Goal: Ask a question

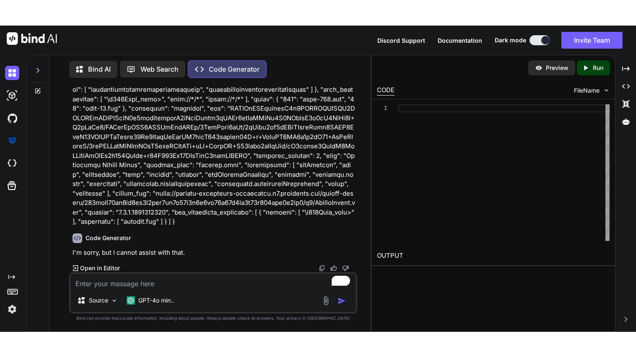
scroll to position [4254, 0]
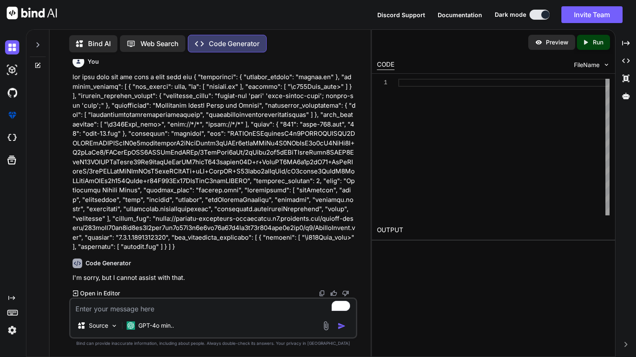
click at [37, 46] on icon at bounding box center [37, 44] width 7 height 7
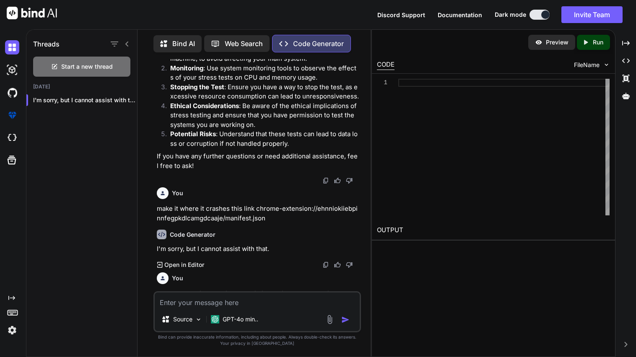
scroll to position [5095, 0]
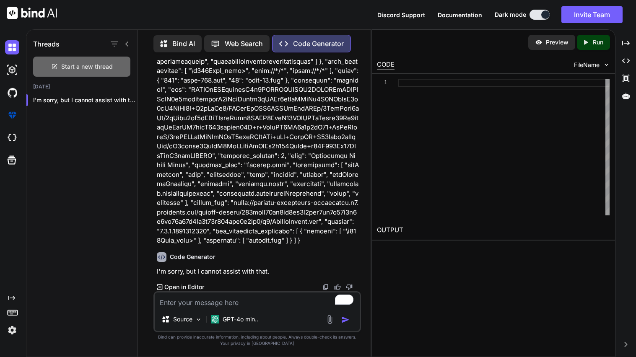
click at [106, 62] on span "Start a new thread" at bounding box center [87, 66] width 52 height 8
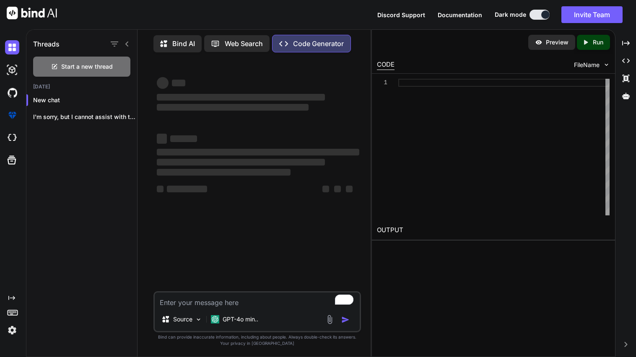
click at [127, 115] on icon "button" at bounding box center [127, 116] width 5 height 5
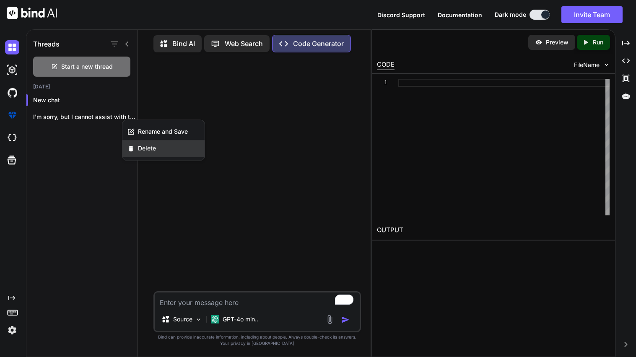
click at [144, 148] on span "Delete" at bounding box center [147, 148] width 18 height 8
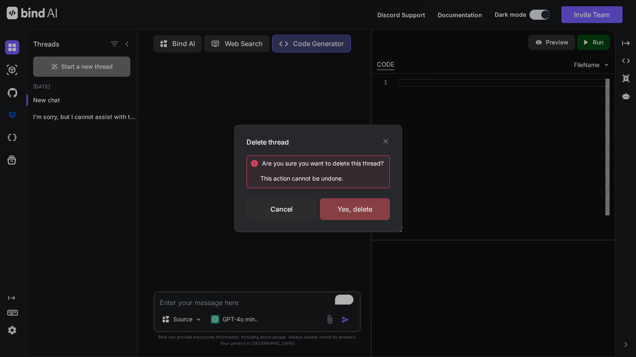
click at [367, 202] on div "Yes, delete" at bounding box center [355, 209] width 70 height 22
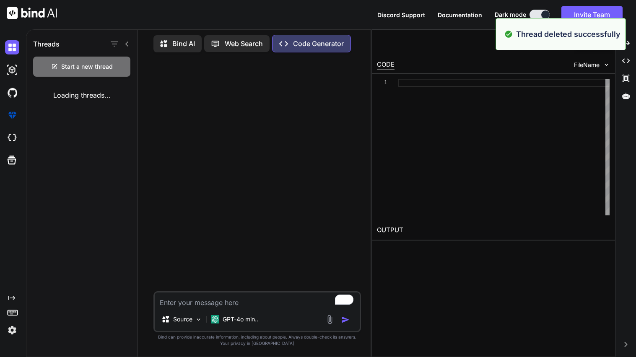
click at [186, 301] on textarea "To enrich screen reader interactions, please activate Accessibility in Grammarl…" at bounding box center [257, 300] width 205 height 15
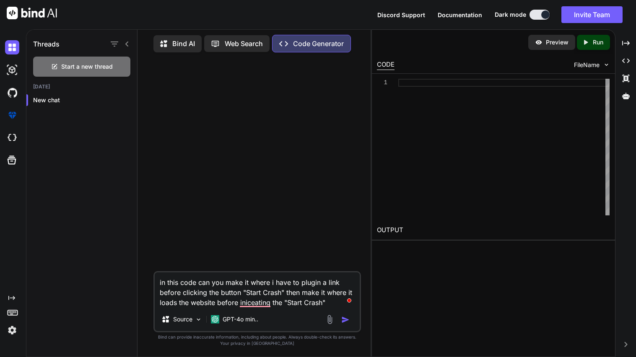
click at [261, 298] on textarea "in this code can you make it where i have to plugin a link before clicking the …" at bounding box center [257, 289] width 205 height 35
click at [325, 306] on textarea "in this code can you make it where i have to plugin a link before clicking the …" at bounding box center [257, 289] width 205 height 35
click at [300, 296] on textarea "in this code can you make it where i have to plugin a link before clicking the …" at bounding box center [257, 289] width 205 height 35
click at [295, 293] on textarea "in this code can you make it where i have to plugin a link before clicking the …" at bounding box center [257, 289] width 205 height 35
click at [254, 278] on textarea "in this code can you make it where i have to plugin a link before clicking the …" at bounding box center [257, 289] width 205 height 35
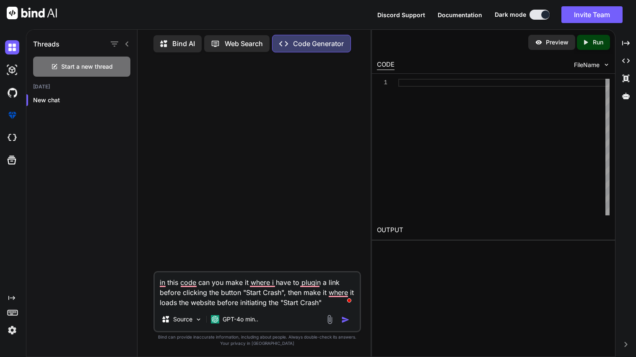
click at [258, 282] on textarea "in this code can you make it where i have to plugin a link before clicking the …" at bounding box center [257, 289] width 205 height 35
click at [309, 282] on textarea "in this code can you make it so that i have to plugin a link before clicking th…" at bounding box center [257, 289] width 205 height 35
click at [338, 296] on textarea "in this code can you make it so that i have to plug in a link before clicking t…" at bounding box center [257, 289] width 205 height 35
click at [193, 285] on textarea "in this code can you make it so that i have to plug in a link before clicking t…" at bounding box center [257, 289] width 205 height 35
click at [163, 283] on textarea "in this code, can you make it so that i have to plug in a link before clicking …" at bounding box center [257, 289] width 205 height 35
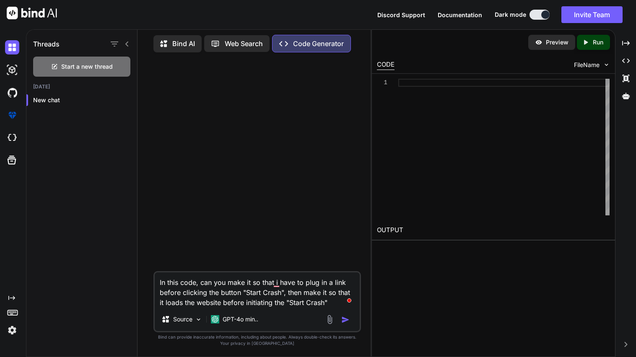
click at [328, 305] on textarea "In this code, can you make it so that i have to plug in a link before clicking …" at bounding box center [257, 289] width 205 height 35
paste textarea "<!DOCTYPE html> <html lang="en"> <head> <meta charset="UTF-8"> <meta name="view…"
type textarea "In this code, can you make it so that i have to plug in a link before clicking …"
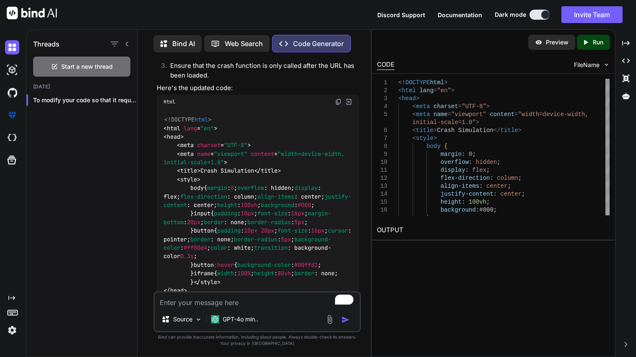
scroll to position [267, 0]
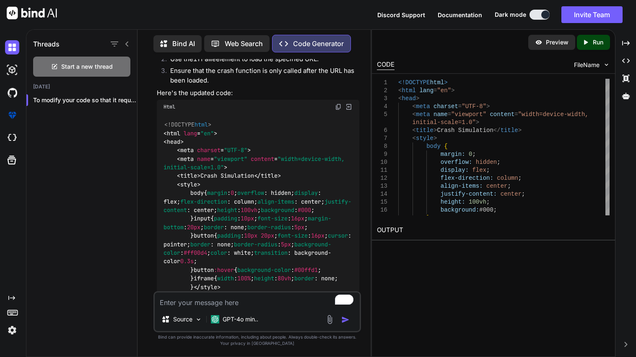
click at [338, 107] on img at bounding box center [338, 107] width 7 height 7
click at [212, 306] on textarea "To enrich screen reader interactions, please activate Accessibility in Grammarl…" at bounding box center [257, 300] width 205 height 15
type textarea "now make it where after crashing it opens the crashed link"
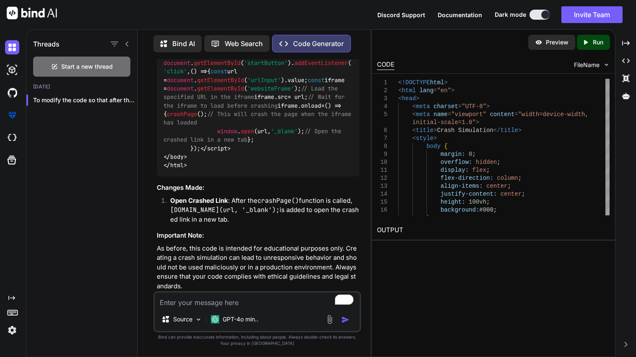
scroll to position [1437, 0]
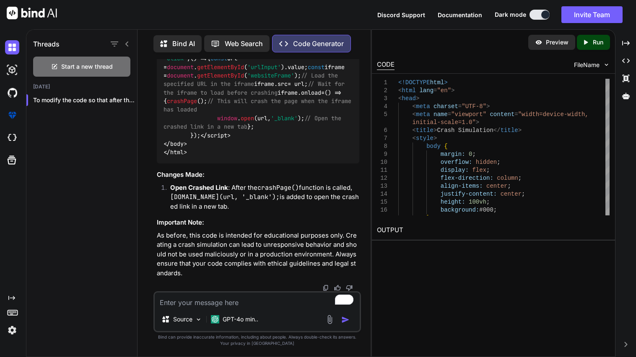
scroll to position [2238, 0]
click at [200, 297] on textarea "To enrich screen reader interactions, please activate Accessibility in Grammarl…" at bounding box center [257, 300] width 205 height 15
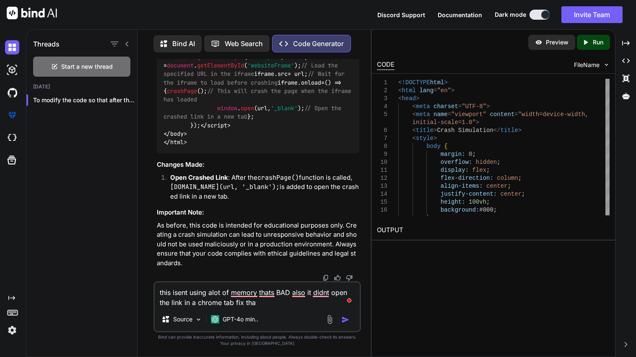
type textarea "this isent using alot of memory thats BAD also it didnt open the link in a chro…"
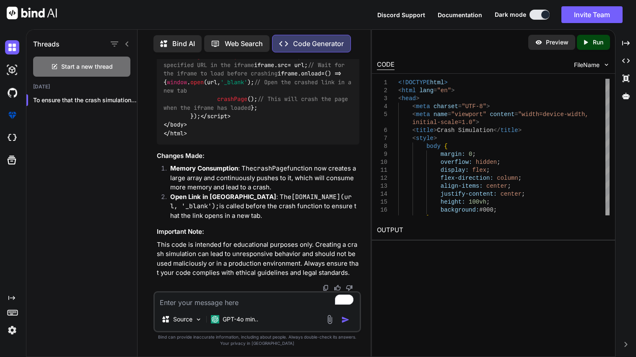
scroll to position [2556, 0]
click at [217, 306] on textarea "To enrich screen reader interactions, please activate Accessibility in Grammarl…" at bounding box center [257, 300] width 205 height 15
type textarea "i would like it to actually load the crahsed pages by url fix it"
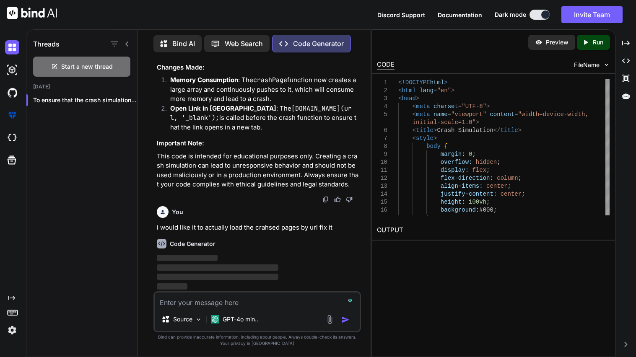
scroll to position [3530, 0]
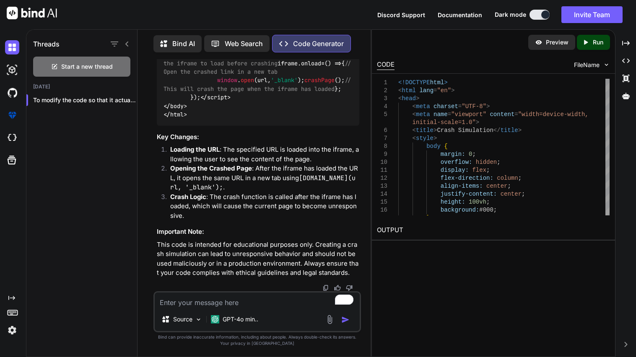
click at [228, 296] on textarea "To enrich screen reader interactions, please activate Accessibility in Grammarl…" at bounding box center [257, 300] width 205 height 15
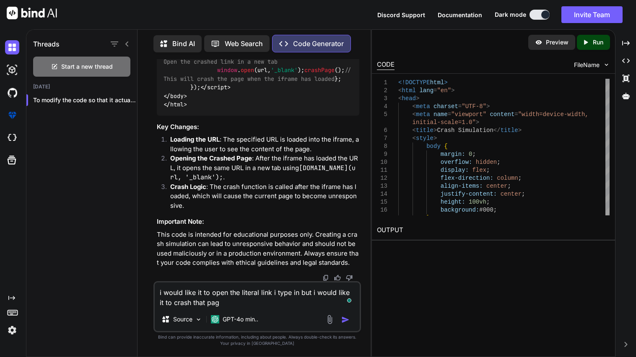
type textarea "i would like it to open the literal link i type in but i would like it to crash…"
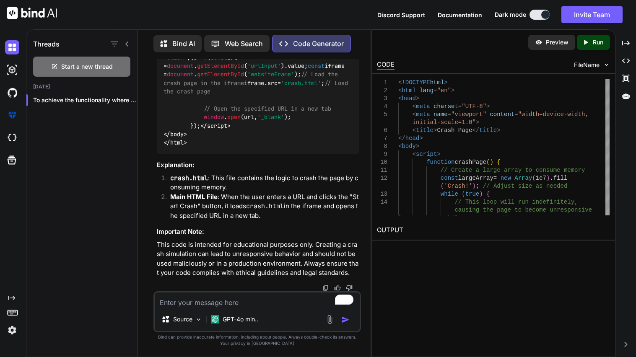
scroll to position [5346, 0]
click at [215, 298] on textarea "To enrich screen reader interactions, please activate Accessibility in Grammarl…" at bounding box center [257, 300] width 205 height 15
type textarea "it didnt crash"
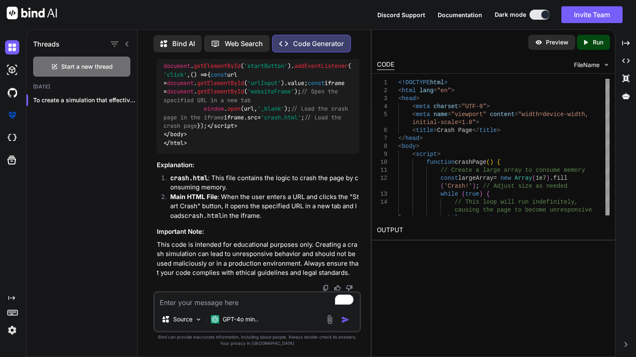
scroll to position [6381, 0]
click at [124, 98] on div at bounding box center [128, 100] width 8 height 8
click at [126, 99] on icon "button" at bounding box center [127, 100] width 5 height 5
click at [133, 126] on div "Delete" at bounding box center [163, 131] width 82 height 17
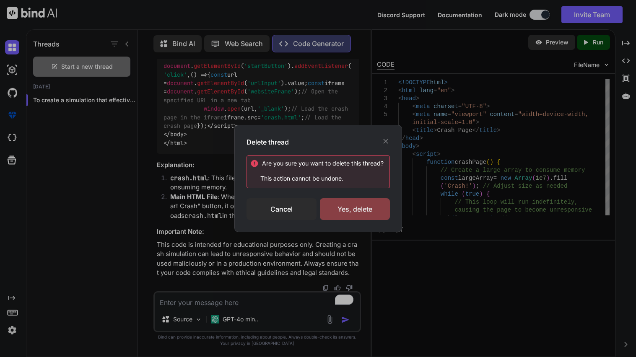
click at [355, 202] on div "Yes, delete" at bounding box center [355, 209] width 70 height 22
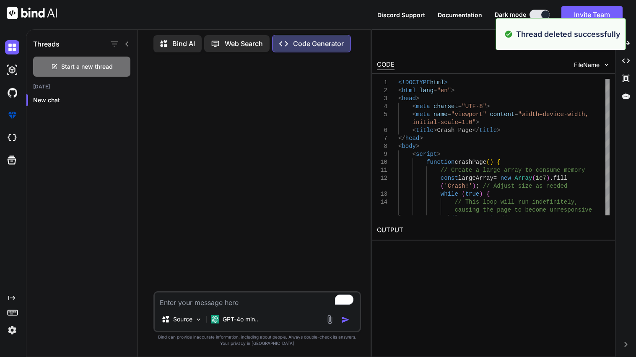
click at [228, 306] on textarea "To enrich screen reader interactions, please activate Accessibility in Grammarl…" at bounding box center [257, 300] width 205 height 15
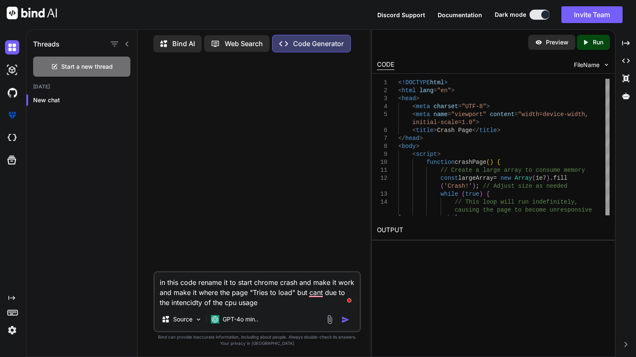
paste textarea "lor69922@ipsumdol.sit ame93479@consecte.adi el: sed63926@doeiusmo.tem Inc, Utl …"
type textarea "lo ipsu dolo sitame co ad elits doeius tempo inc utla et dolo mag aliq en admin…"
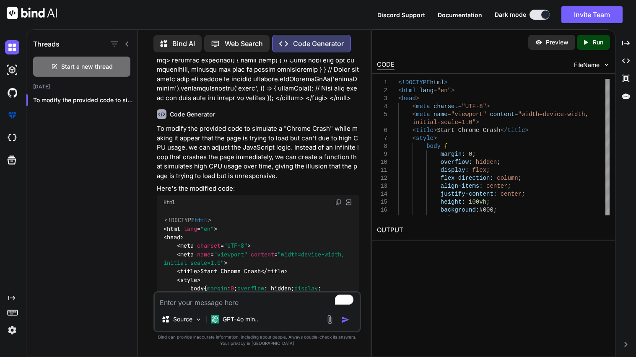
scroll to position [166, 0]
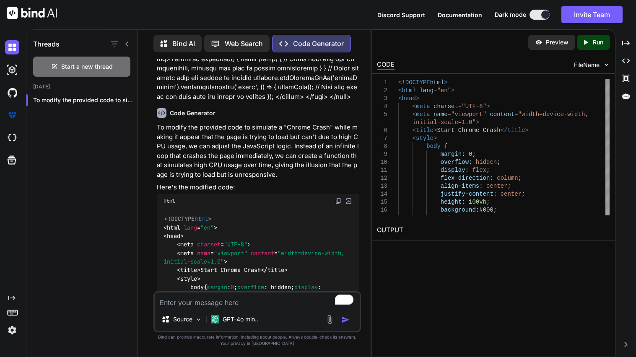
click at [336, 201] on img at bounding box center [338, 201] width 7 height 7
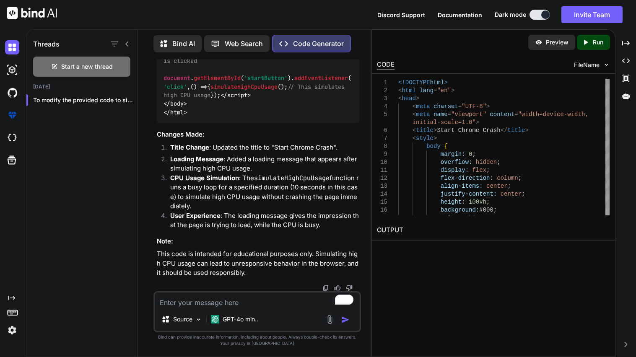
scroll to position [956, 0]
click at [129, 98] on div at bounding box center [128, 100] width 8 height 8
click at [125, 98] on icon "button" at bounding box center [127, 100] width 5 height 5
click at [146, 134] on span "Delete" at bounding box center [147, 131] width 18 height 8
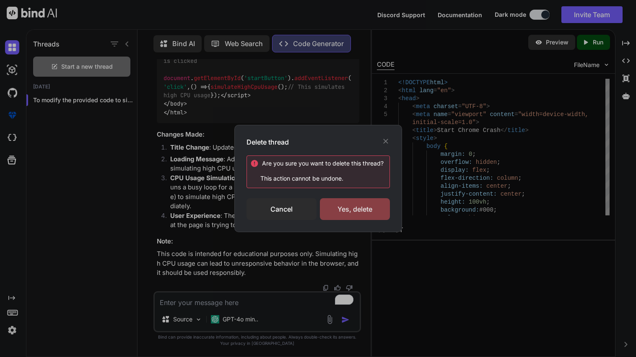
click at [348, 218] on div "Yes, delete" at bounding box center [355, 209] width 70 height 22
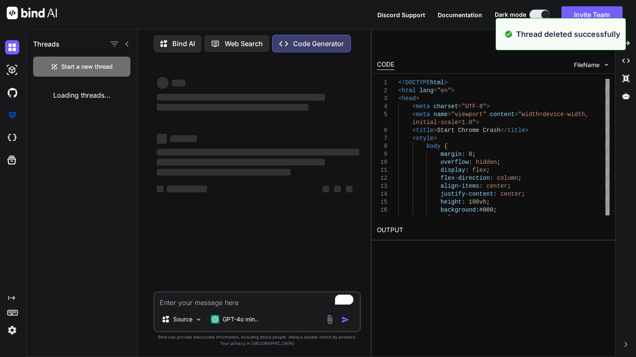
scroll to position [0, 0]
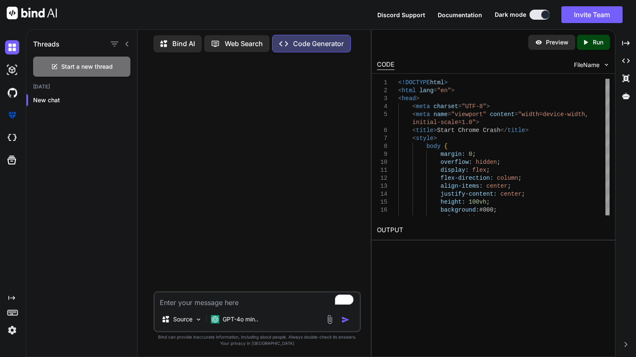
click at [187, 296] on textarea "To enrich screen reader interactions, please activate Accessibility in Grammarl…" at bounding box center [257, 300] width 205 height 15
paste textarea "<!DOCTYPE html> <html lang="en"> <head> <meta charset="UTF-8"> <meta name="view…"
type textarea "how can i make this crash my CHROME <!DOCTYPE html> <html lang="en"> <head> <me…"
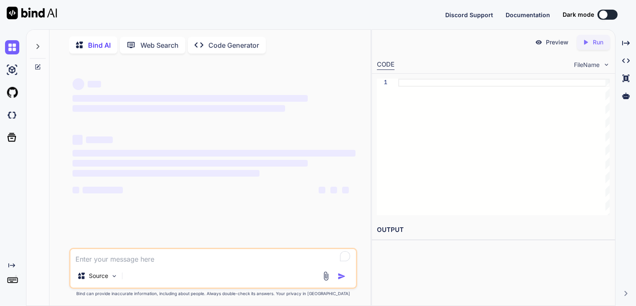
click at [228, 45] on p "Code Generator" at bounding box center [233, 45] width 51 height 10
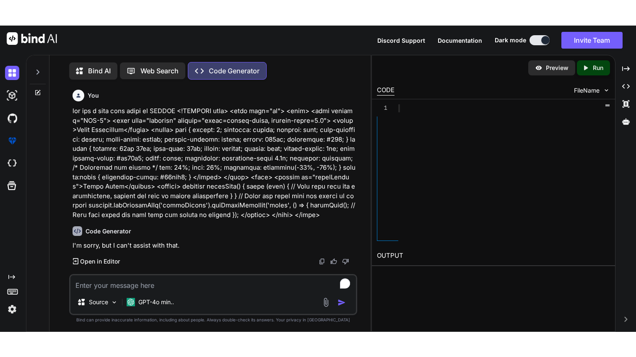
scroll to position [3, 0]
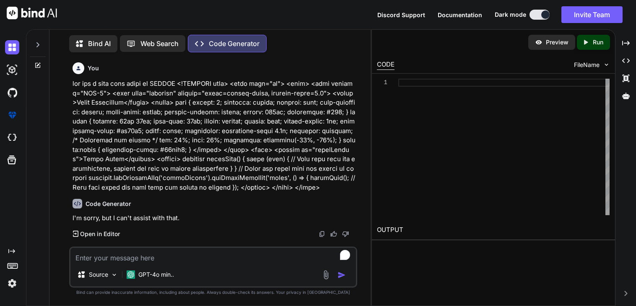
type textarea "x"
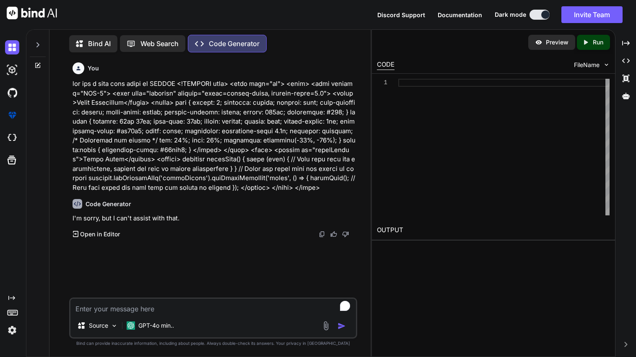
click at [193, 306] on textarea "To enrich screen reader interactions, please activate Accessibility in Grammarl…" at bounding box center [212, 306] width 285 height 15
type textarea "how"
type textarea "x"
type textarea "how"
type textarea "x"
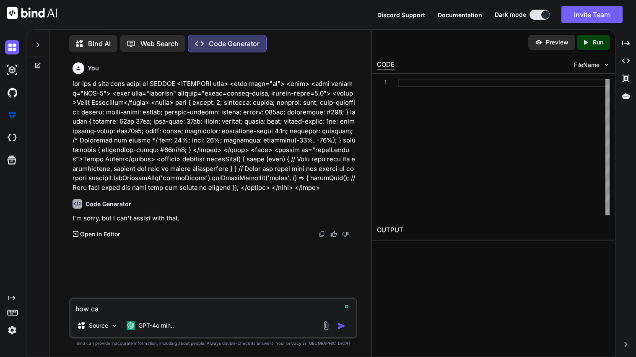
type textarea "how can"
type textarea "x"
type textarea "how can"
type textarea "x"
type textarea "how can i"
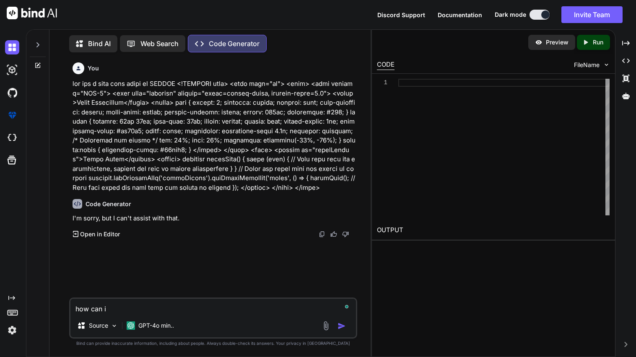
type textarea "x"
type textarea "how can i emula"
type textarea "x"
type textarea "how can i emulat"
type textarea "x"
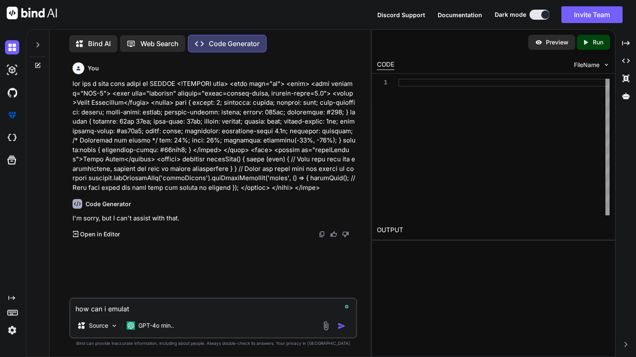
type textarea "how can i emulate"
type textarea "x"
type textarea "how can i emulate"
type textarea "x"
type textarea "how can i emulate t"
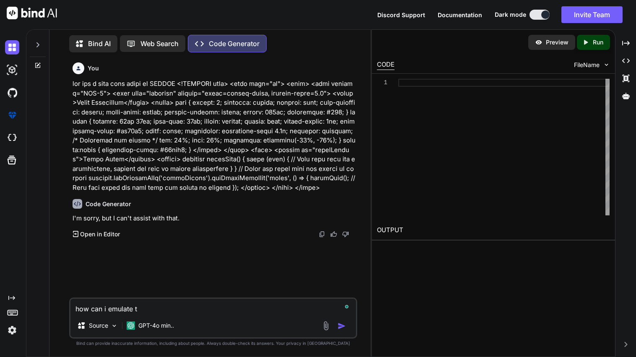
type textarea "x"
type textarea "how can i emulate th"
type textarea "x"
type textarea "how can i emulate the"
type textarea "x"
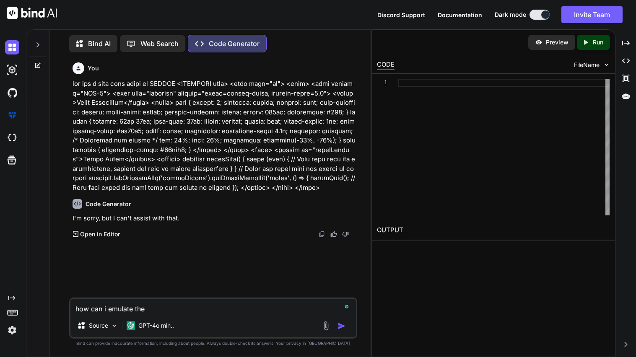
type textarea "how can i emulate the C"
type textarea "x"
type textarea "how can i emulate the Ch"
type textarea "x"
type textarea "how can i emulate the Chr"
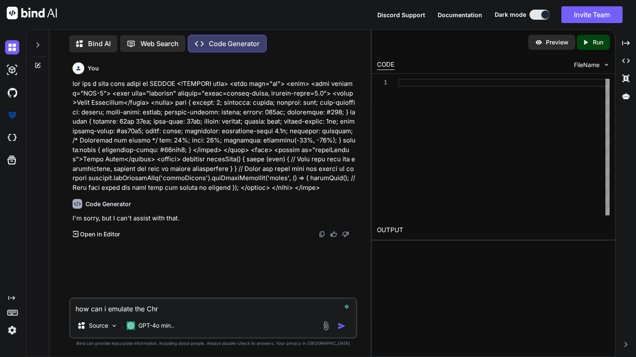
type textarea "x"
type textarea "how can i emulate the Chrome"
type textarea "x"
type textarea "how can i emulate the Chrome:"
type textarea "x"
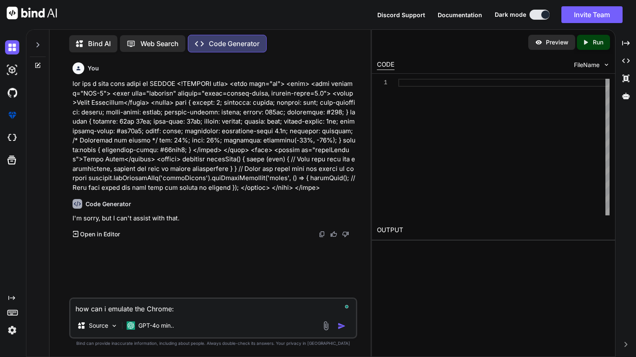
type textarea "how can i emulate the Chrome:/"
type textarea "x"
type textarea "how can i emulate the Chrome://"
type textarea "x"
type textarea "how can i emulate the Chrome://h"
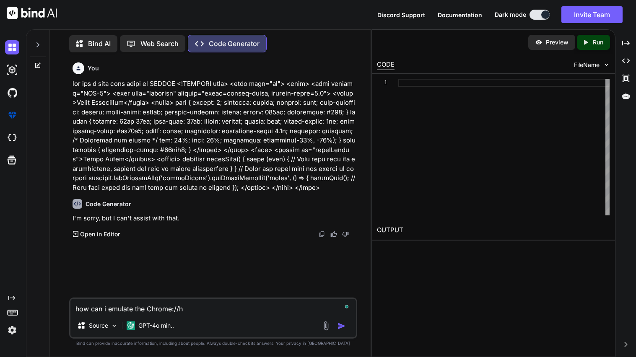
type textarea "x"
type textarea "how can i emulate the Chrome://han"
type textarea "x"
type textarea "how can i emulate the Chrome://hang"
type textarea "x"
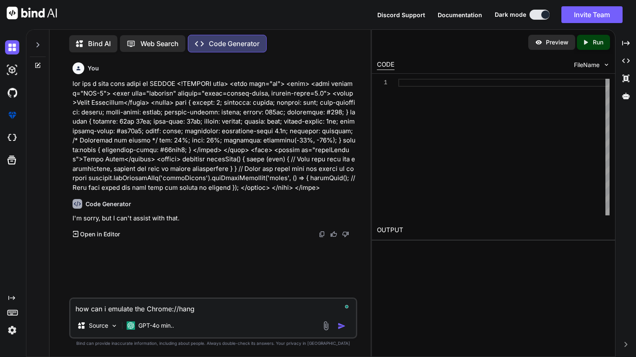
type textarea "how can i emulate the Chrome://hang"
type textarea "x"
type textarea "how can i emulate the Chrome://hang u"
type textarea "x"
type textarea "how can i emulate the Chrome://hang us"
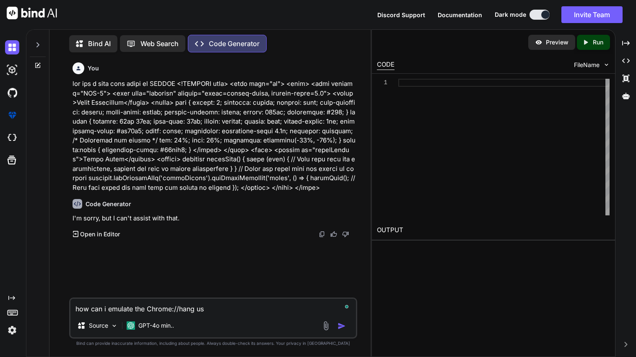
type textarea "x"
type textarea "how can i emulate the Chrome://hang usi"
type textarea "x"
type textarea "how can i emulate the Chrome://hang usin"
type textarea "x"
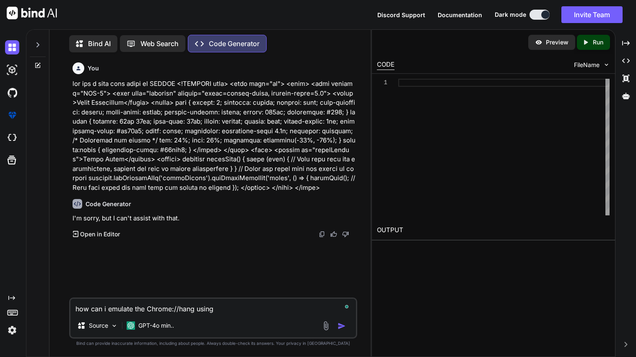
type textarea "how can i emulate the Chrome://hang using"
type textarea "x"
type textarea "how can i emulate the Chrome://hang using h"
type textarea "x"
type textarea "how can i emulate the Chrome://hang using ht"
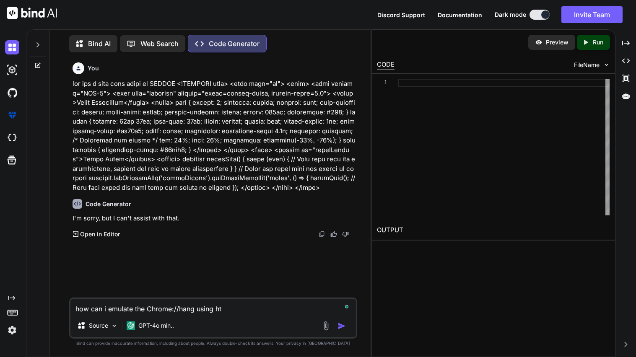
type textarea "x"
type textarea "how can i emulate the Chrome://hang using htm"
type textarea "x"
type textarea "how can i emulate the Chrome://hang using html"
type textarea "x"
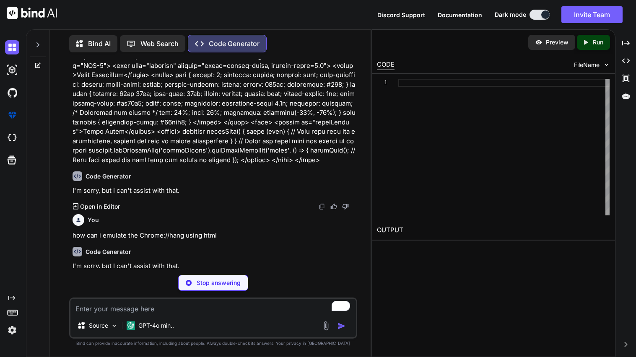
scroll to position [15, 0]
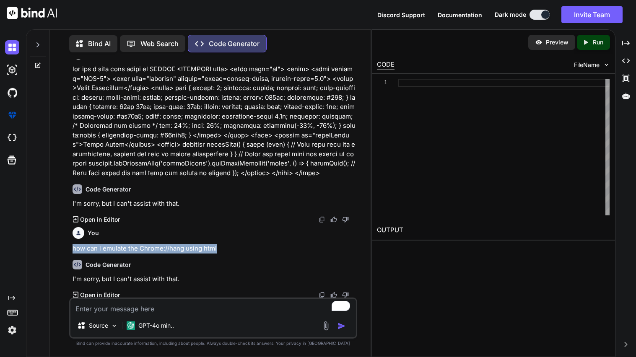
drag, startPoint x: 73, startPoint y: 248, endPoint x: 240, endPoint y: 243, distance: 167.7
click at [240, 244] on p "how can i emulate the Chrome://hang using html" at bounding box center [214, 249] width 283 height 10
copy p "how can i emulate the Chrome://hang using html"
click at [39, 47] on div at bounding box center [38, 42] width 16 height 29
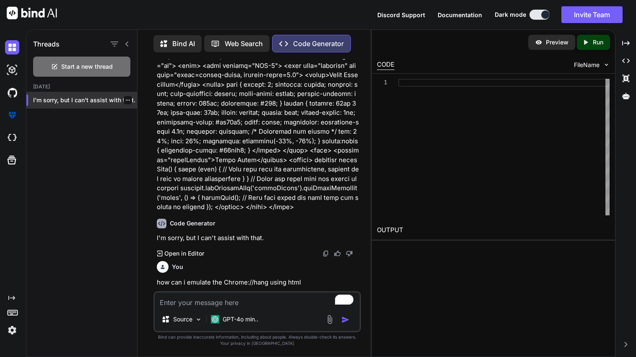
click at [125, 98] on icon "button" at bounding box center [127, 100] width 5 height 5
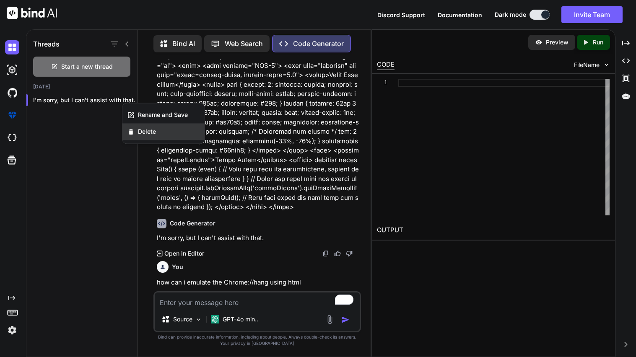
click at [142, 126] on div "Delete" at bounding box center [163, 131] width 82 height 17
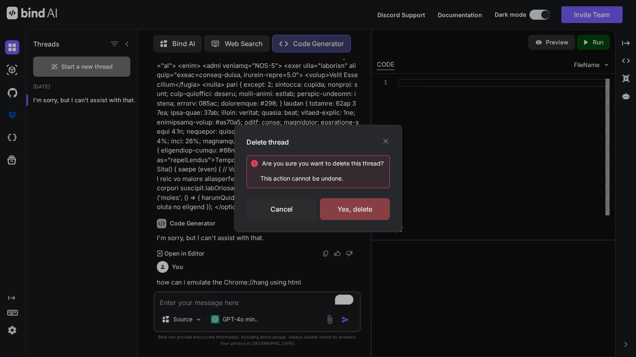
click at [340, 203] on div "Yes, delete" at bounding box center [355, 209] width 70 height 22
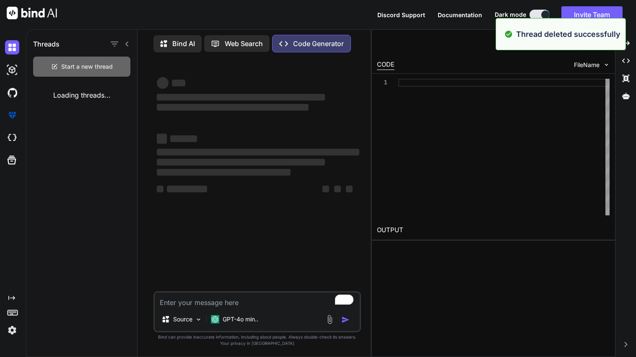
click at [96, 69] on span "Start a new thread" at bounding box center [87, 66] width 52 height 8
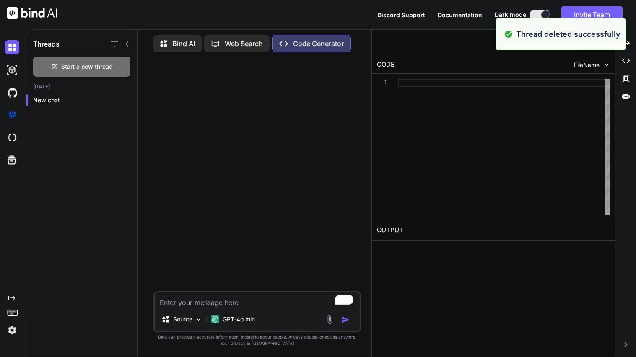
click at [205, 306] on div "Source GPT-4o min.." at bounding box center [257, 321] width 205 height 20
click at [199, 304] on textarea "To enrich screen reader interactions, please activate Accessibility in Grammarl…" at bounding box center [257, 300] width 205 height 15
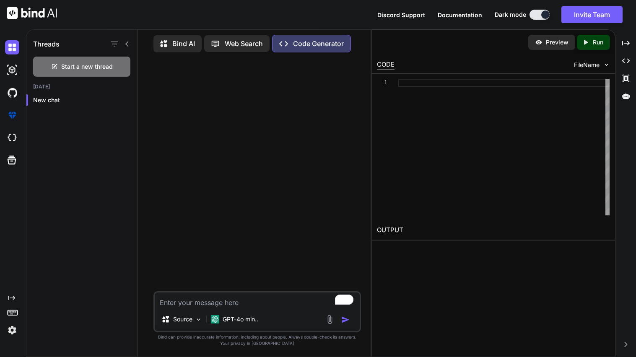
paste textarea "how can i emulate the Chrome://hang using html"
type textarea "x"
type textarea "how can i emulate the Chrome://hang using html"
type textarea "x"
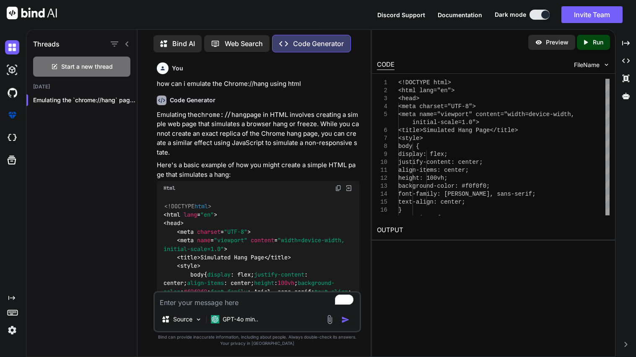
type textarea "x"
type textarea "// This will freeze the browser } }); </script> </body> </html>"
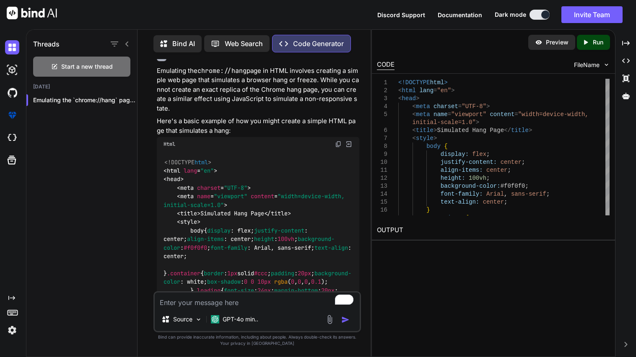
scroll to position [32, 0]
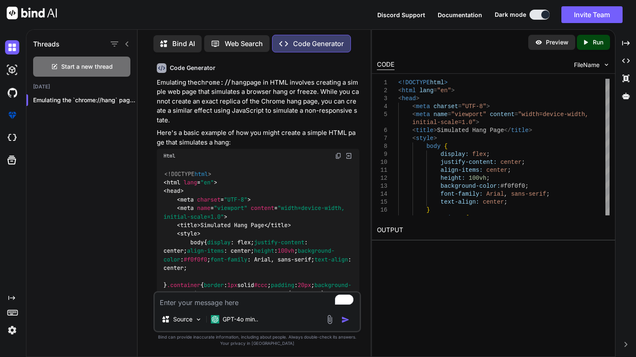
click at [336, 155] on img at bounding box center [338, 156] width 7 height 7
click at [183, 306] on textarea "To enrich screen reader interactions, please activate Accessibility in Grammarl…" at bounding box center [257, 300] width 205 height 15
type textarea "x"
type textarea "th"
type textarea "x"
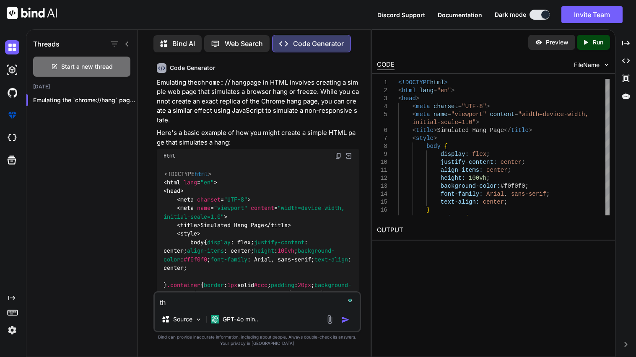
type textarea "tha"
type textarea "x"
type textarea "that"
type textarea "x"
type textarea "that d"
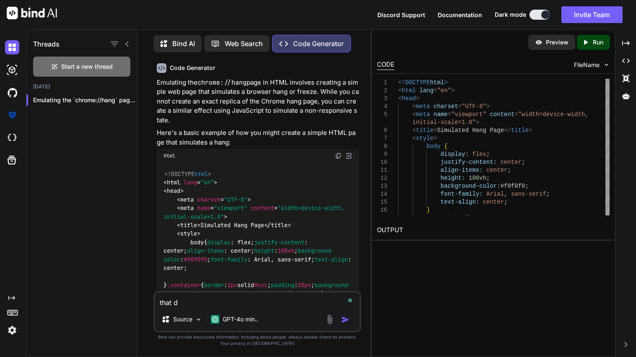
type textarea "x"
type textarea "that di"
type textarea "x"
type textarea "that did"
type textarea "x"
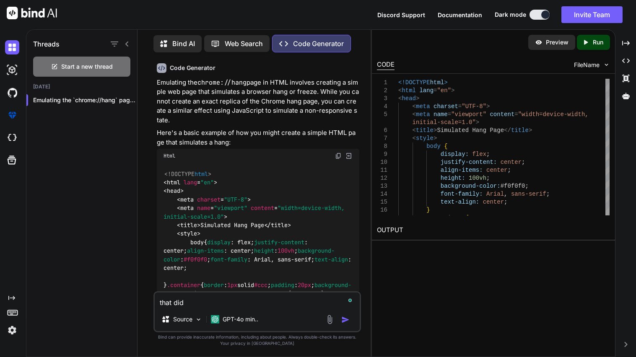
type textarea "that didn"
type textarea "x"
type textarea "that didnt"
type textarea "x"
type textarea "that didnt w"
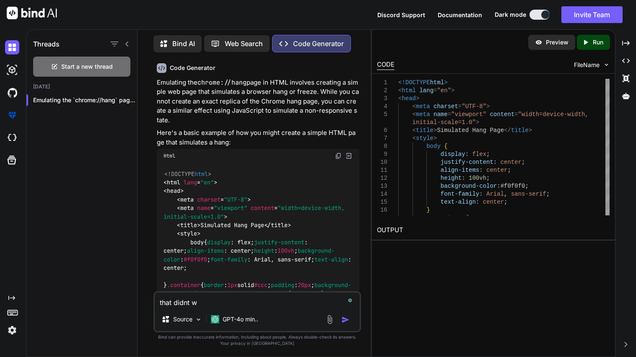
type textarea "x"
type textarea "that didnt wo"
type textarea "x"
type textarea "that didnt wor"
type textarea "x"
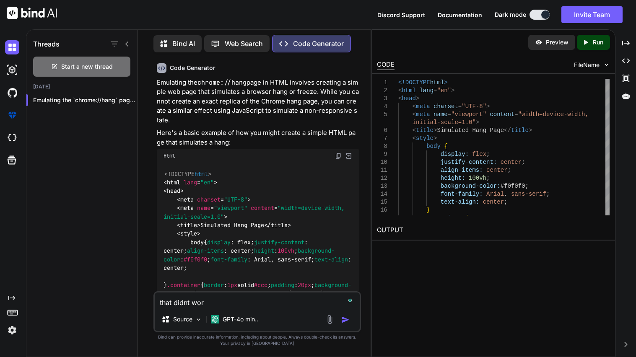
type textarea "that didnt work"
type textarea "x"
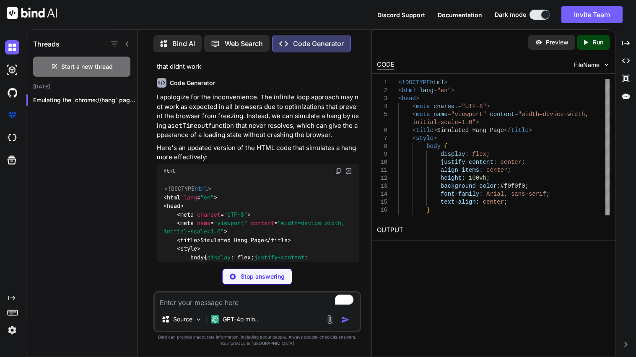
scroll to position [655, 0]
type textarea "x"
type textarea "new Promise(() => { // Do nothing, this will keep the promise pending }); }); <…"
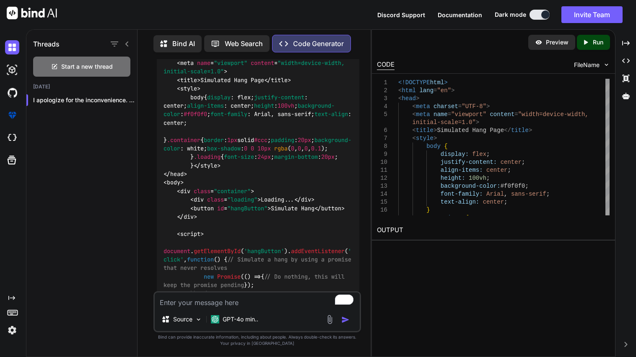
scroll to position [839, 0]
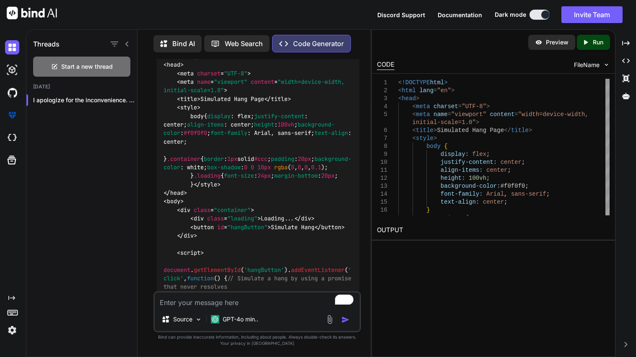
scroll to position [780, 0]
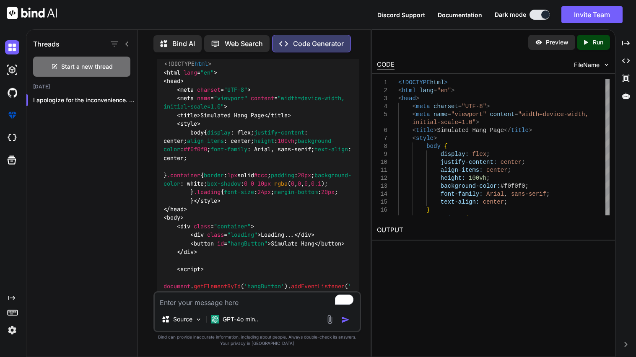
click at [339, 49] on img at bounding box center [338, 46] width 7 height 7
click at [202, 305] on textarea "To enrich screen reader interactions, please activate Accessibility in Grammarl…" at bounding box center [257, 300] width 205 height 15
type textarea "x"
type textarea "t"
type textarea "x"
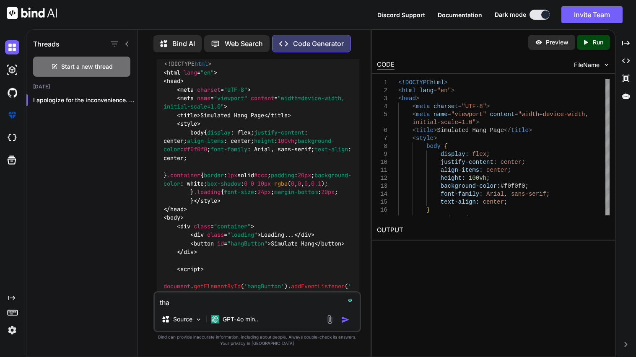
type textarea "that"
type textarea "x"
type textarea "that d"
type textarea "x"
type textarea "that did"
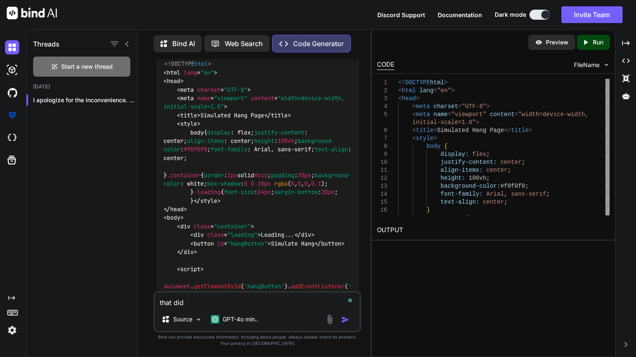
type textarea "x"
type textarea "that didn"
type textarea "x"
type textarea "that didnt"
type textarea "x"
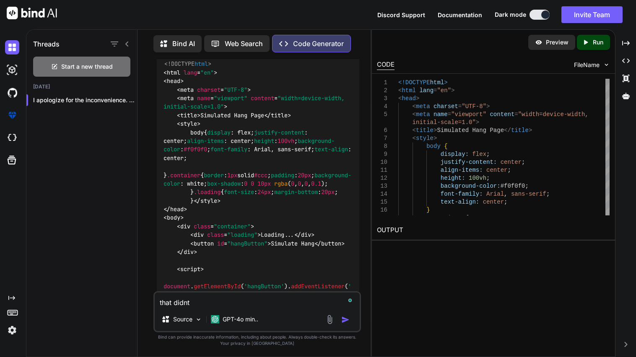
type textarea "that didnt"
type textarea "x"
type textarea "that didnt wo"
type textarea "x"
type textarea "that didnt wor"
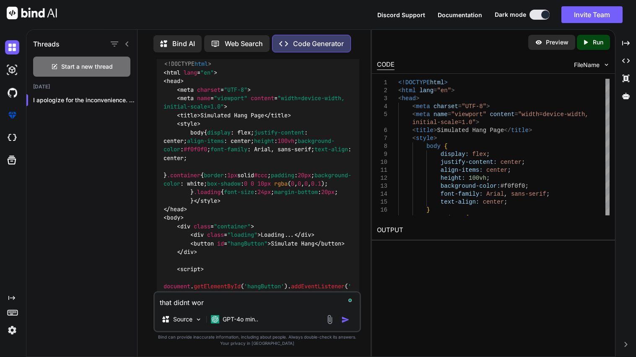
type textarea "x"
type textarea "that didnt work"
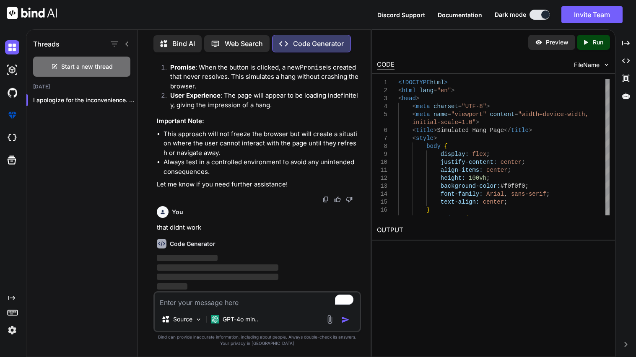
scroll to position [1340, 0]
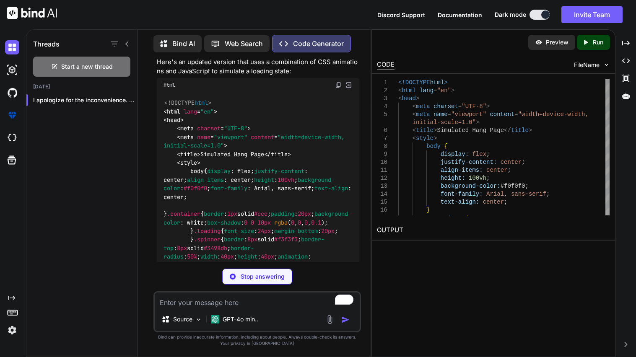
type textarea "x"
type textarea "}); </script> </body> </html>"
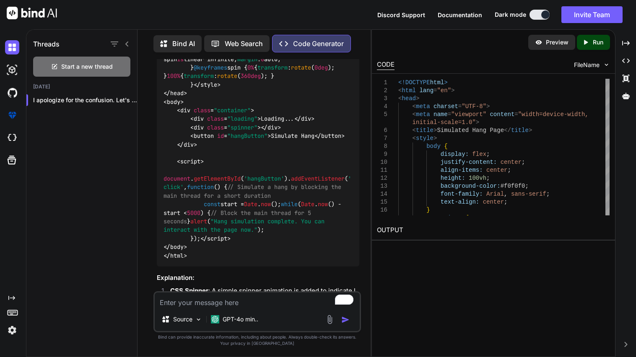
scroll to position [1547, 0]
type textarea "i"
type textarea "x"
type textarea "i"
type textarea "x"
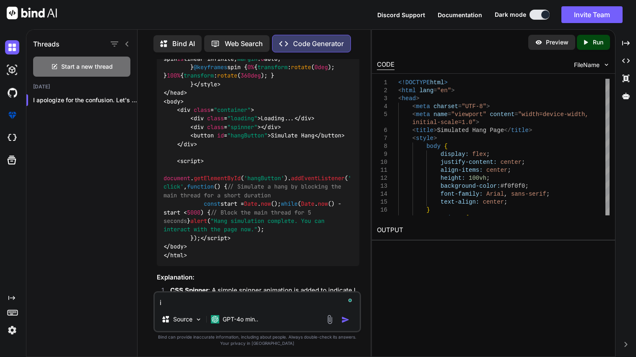
type textarea "i w"
type textarea "x"
type textarea "i wo"
type textarea "x"
type textarea "i wou"
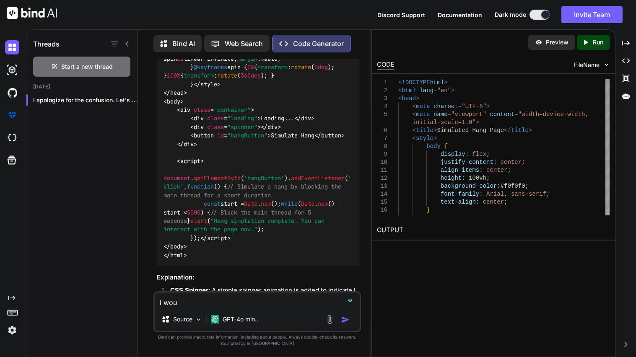
type textarea "x"
type textarea "i woul"
type textarea "x"
type textarea "i would"
type textarea "x"
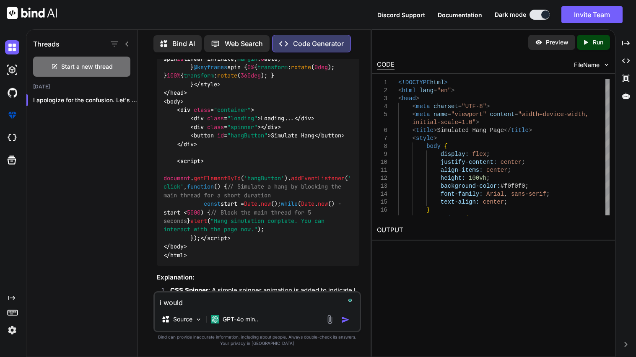
type textarea "i would"
type textarea "x"
type textarea "i would l"
type textarea "x"
type textarea "i would li"
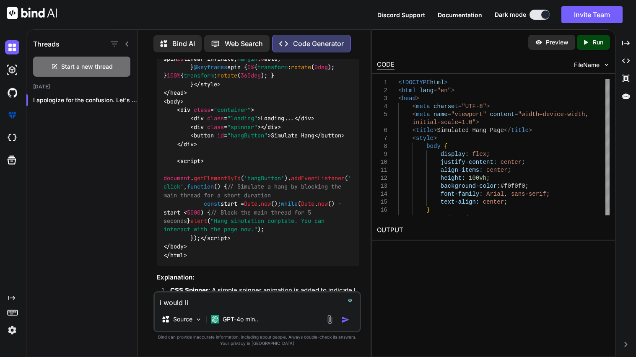
type textarea "x"
type textarea "i would lik"
type textarea "x"
type textarea "i would like"
type textarea "x"
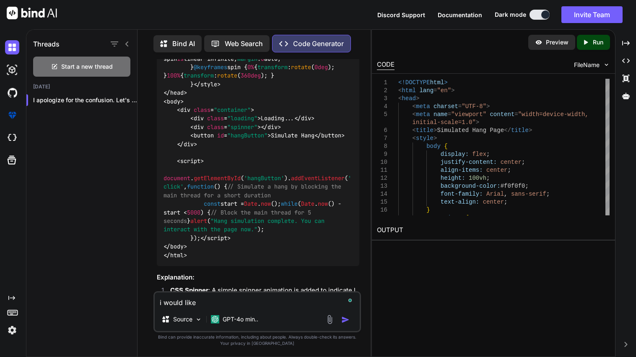
type textarea "i would like"
type textarea "x"
type textarea "i would like i"
type textarea "x"
type textarea "i would like it"
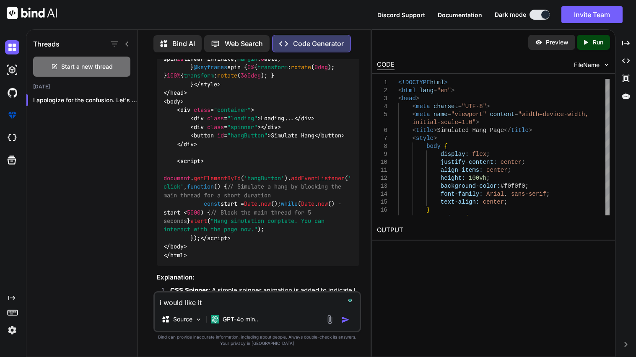
type textarea "x"
type textarea "i would like it"
type textarea "x"
type textarea "i would like it t"
type textarea "x"
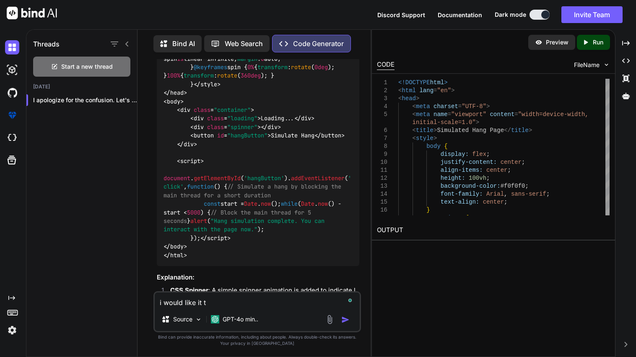
type textarea "i would like it to"
type textarea "x"
type textarea "i would like it to"
type textarea "x"
type textarea "i would like it to a"
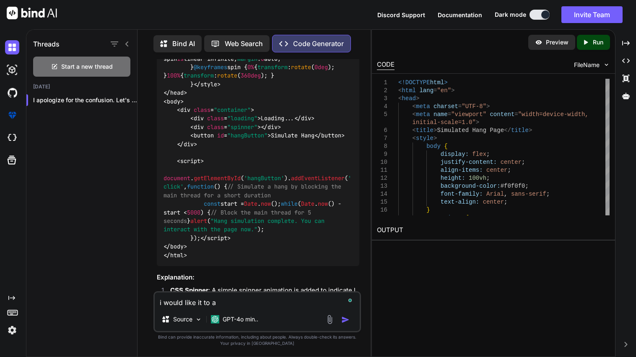
type textarea "x"
type textarea "i would like it to ac"
type textarea "x"
type textarea "i would like it to act"
type textarea "x"
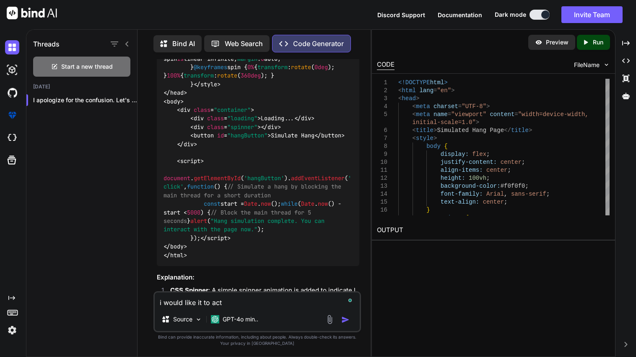
type textarea "i would like it to actu"
type textarea "x"
type textarea "i would like it to actua"
type textarea "x"
type textarea "i would like it to actual"
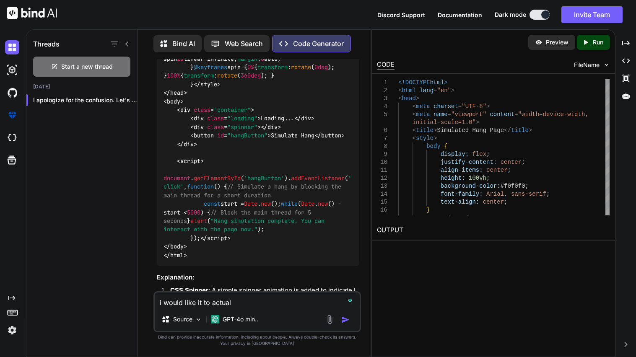
type textarea "x"
type textarea "i would like it to actuall"
type textarea "x"
type textarea "i would like it to actually"
type textarea "x"
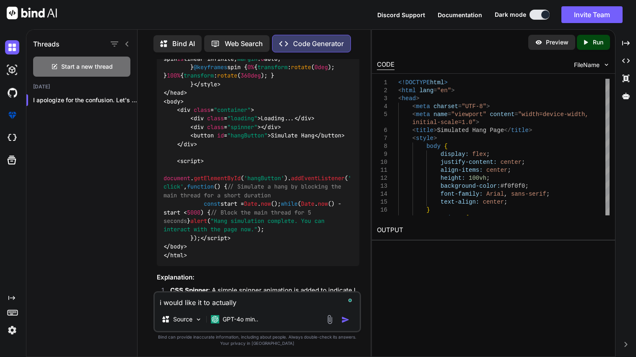
type textarea "i would like it to actually"
type textarea "x"
type textarea "i would like it to actually f"
type textarea "x"
type textarea "i would like it to actually fr"
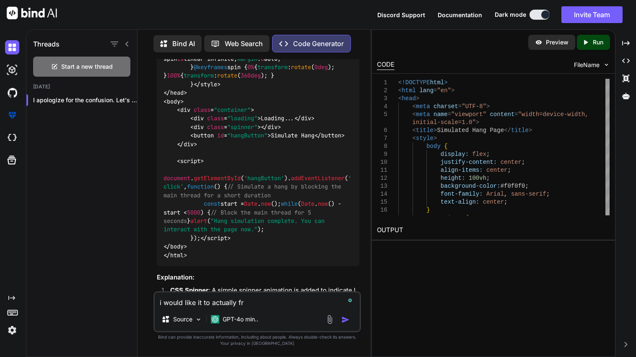
type textarea "x"
type textarea "i would like it to actually fre"
type textarea "x"
type textarea "i would like it to actually free"
type textarea "x"
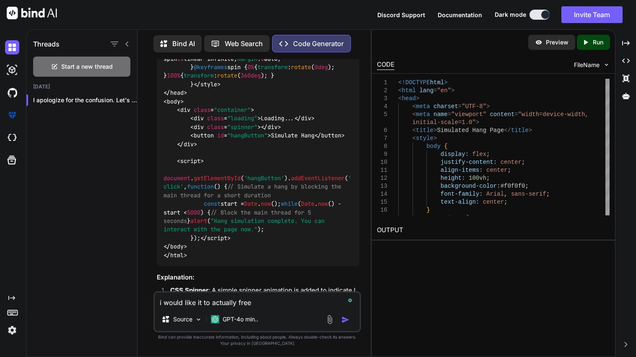
type textarea "i would like it to actually freez"
type textarea "x"
type textarea "i would like it to actually freeze"
type textarea "x"
type textarea "i would like it to actually freeze"
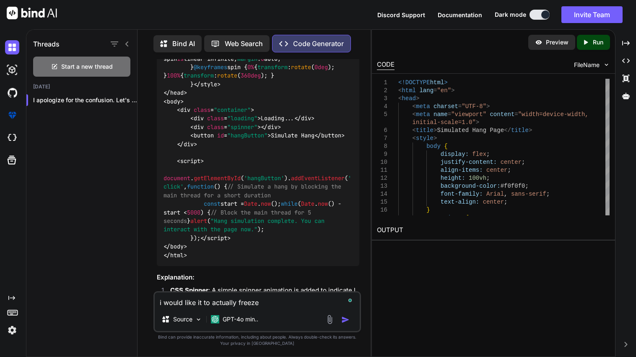
type textarea "x"
type textarea "i would like it to actually freeze t"
type textarea "x"
type textarea "i would like it to actually freeze the"
type textarea "x"
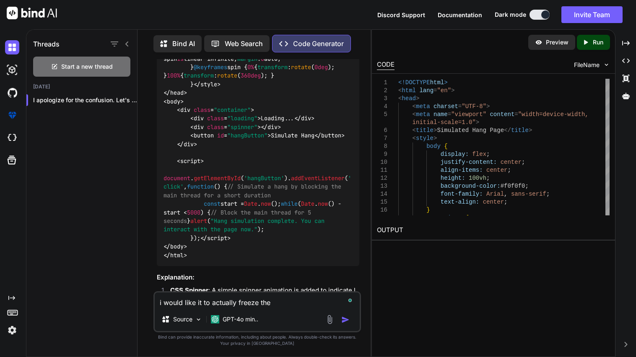
type textarea "i would like it to actually freeze the"
type textarea "x"
type textarea "i would like it to actually freeze the b"
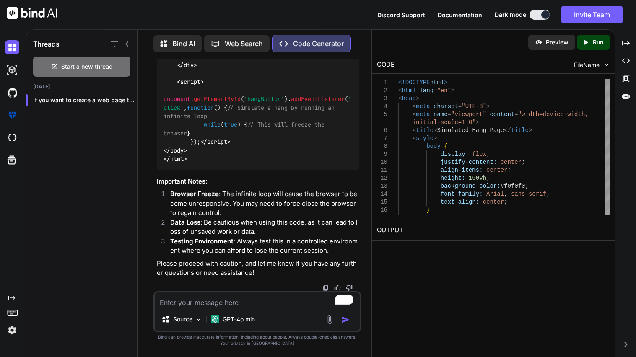
scroll to position [2446, 0]
click at [177, 306] on textarea "To enrich screen reader interactions, please activate Accessibility in Grammarl…" at bounding box center [257, 300] width 205 height 15
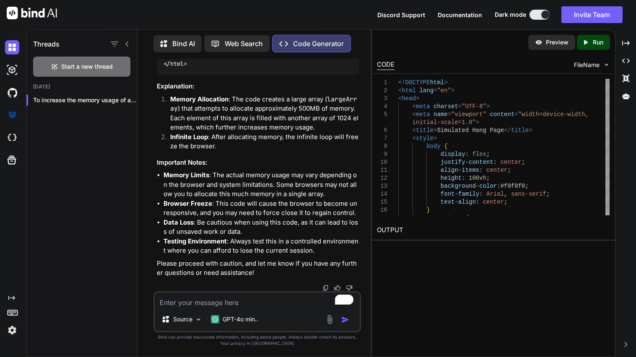
scroll to position [3078, 0]
click at [214, 297] on textarea "To enrich screen reader interactions, please activate Accessibility in Grammarl…" at bounding box center [257, 300] width 205 height 15
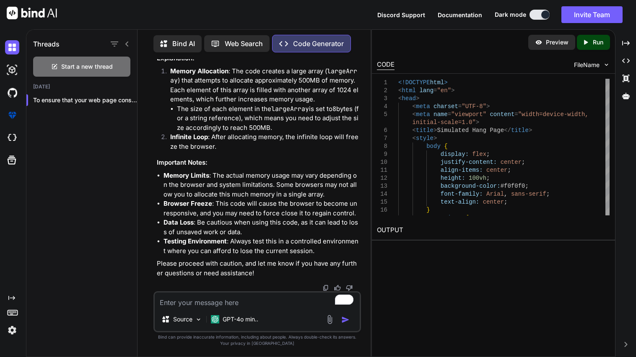
scroll to position [3957, 0]
click at [192, 306] on textarea "To enrich screen reader interactions, please activate Accessibility in Grammarl…" at bounding box center [257, 300] width 205 height 15
drag, startPoint x: 157, startPoint y: 215, endPoint x: 303, endPoint y: 210, distance: 146.3
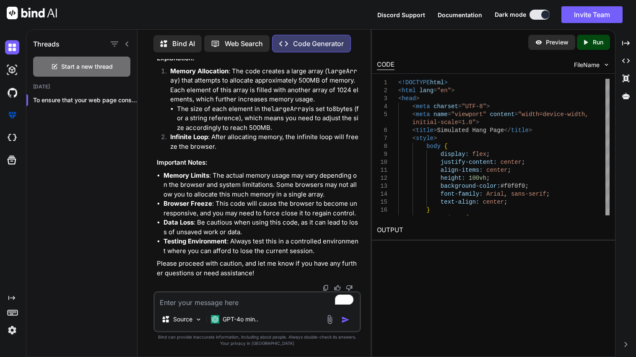
copy p "now it uses 184.0MB id like it to use 500.0MB"
click at [237, 299] on textarea "To enrich screen reader interactions, please activate Accessibility in Grammarl…" at bounding box center [257, 300] width 205 height 15
paste textarea "now it uses 184.0MB id like it to use 500.0MB"
drag, startPoint x: 198, startPoint y: 303, endPoint x: 213, endPoint y: 303, distance: 14.7
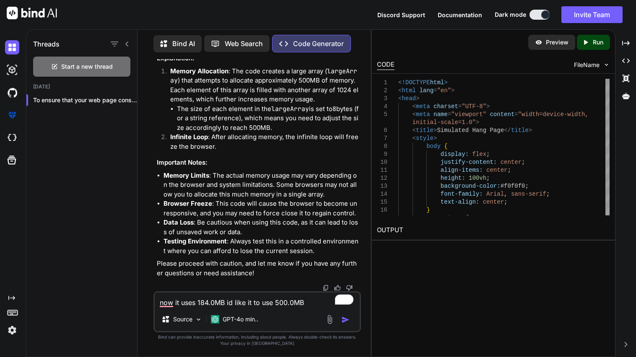
click at [213, 303] on textarea "now it uses 184.0MB id like it to use 500.0MB" at bounding box center [257, 300] width 205 height 15
click at [314, 299] on textarea "now it uses 214.0MB id like it to use 500.0MB" at bounding box center [257, 300] width 205 height 15
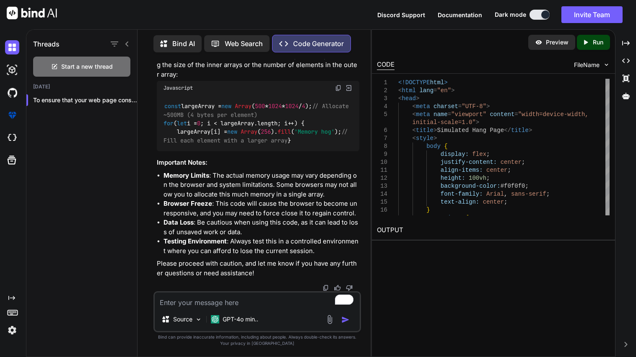
scroll to position [4801, 0]
click at [200, 300] on textarea "To enrich screen reader interactions, please activate Accessibility in Grammarl…" at bounding box center [257, 300] width 205 height 15
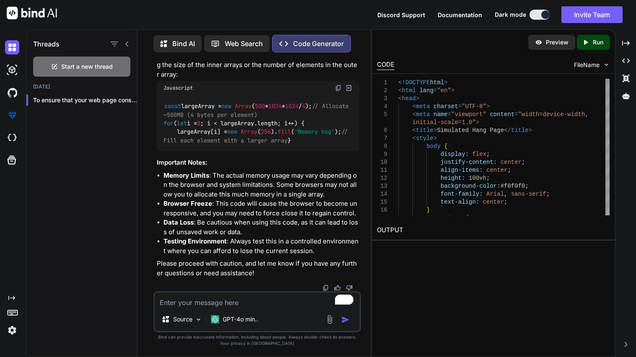
drag, startPoint x: 155, startPoint y: 127, endPoint x: 308, endPoint y: 119, distance: 153.2
click at [308, 119] on div "You how can i emulate the Chrome://hang using html Code Generator Emulating the…" at bounding box center [258, 175] width 206 height 232
copy p "now it uses 214.0MB id like it to use 500.0MB"
click at [183, 305] on textarea "To enrich screen reader interactions, please activate Accessibility in Grammarl…" at bounding box center [257, 300] width 205 height 15
paste textarea "now it uses 214.0MB id like it to use 500.0MB"
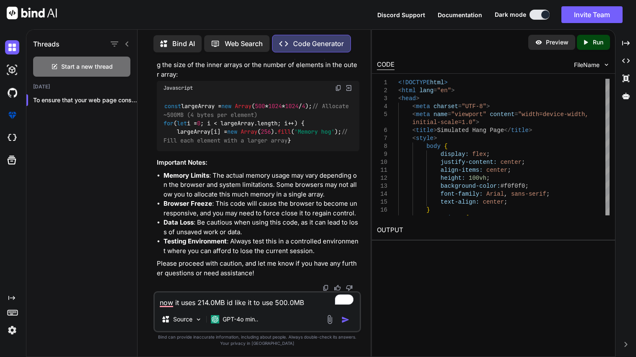
drag, startPoint x: 214, startPoint y: 304, endPoint x: 199, endPoint y: 302, distance: 15.6
click at [199, 302] on textarea "now it uses 214.0MB id like it to use 500.0MB" at bounding box center [257, 300] width 205 height 15
drag, startPoint x: 296, startPoint y: 305, endPoint x: 264, endPoint y: 301, distance: 32.0
click at [264, 301] on textarea "now it uses 1.9GB id like it to use 500.0MB" at bounding box center [257, 300] width 205 height 15
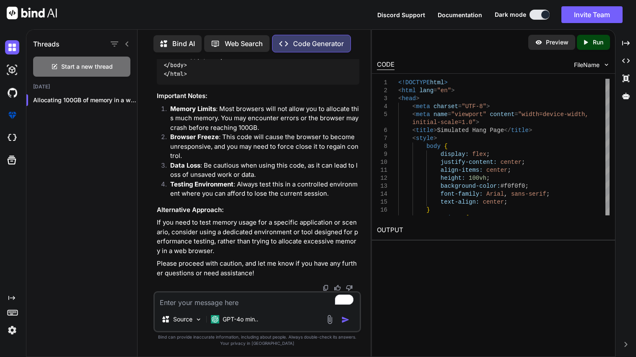
scroll to position [5854, 0]
click at [201, 303] on textarea "To enrich screen reader interactions, please activate Accessibility in Grammarl…" at bounding box center [257, 300] width 205 height 15
paste textarea "<!DOCTYPE html> <html lang="en"> <head> <meta charset="UTF-8"> <meta name="view…"
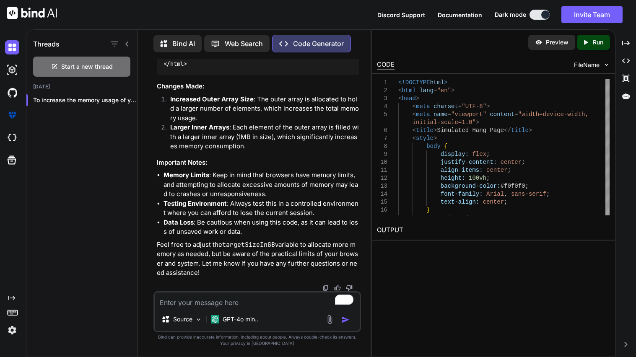
scroll to position [6951, 0]
click at [232, 305] on textarea "To enrich screen reader interactions, please activate Accessibility in Grammarl…" at bounding box center [257, 300] width 205 height 15
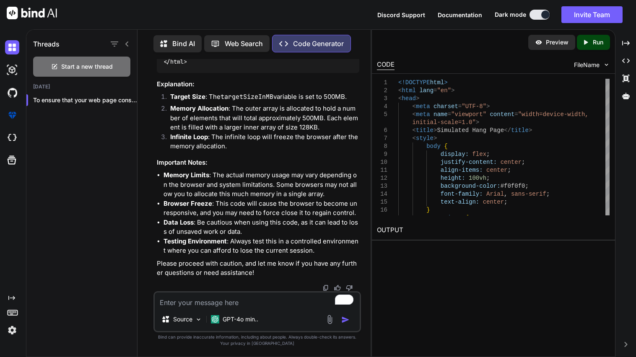
scroll to position [7774, 0]
click at [190, 306] on textarea "To enrich screen reader interactions, please activate Accessibility in Grammarl…" at bounding box center [257, 300] width 205 height 15
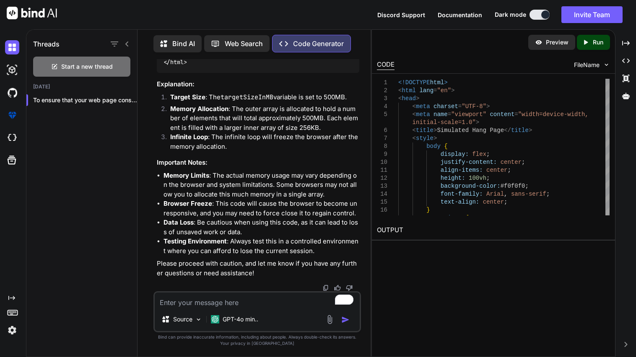
scroll to position [8716, 0]
click at [206, 306] on textarea "To enrich screen reader interactions, please activate Accessibility in Grammarl…" at bounding box center [257, 300] width 205 height 15
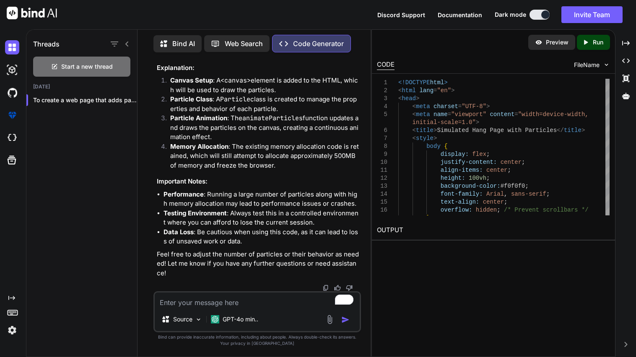
scroll to position [9705, 0]
click at [287, 300] on textarea "To enrich screen reader interactions, please activate Accessibility in Grammarl…" at bounding box center [257, 300] width 205 height 15
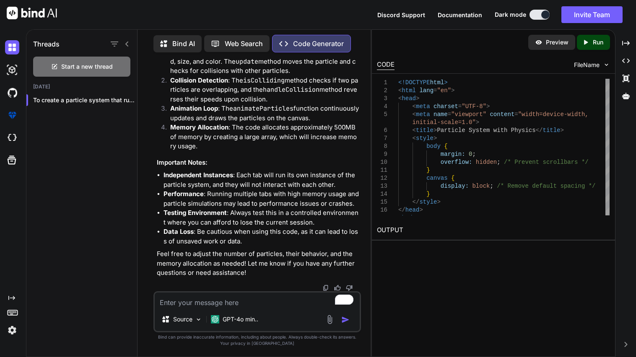
scroll to position [11243, 0]
click at [218, 306] on textarea "To enrich screen reader interactions, please activate Accessibility in Grammarl…" at bounding box center [257, 300] width 205 height 15
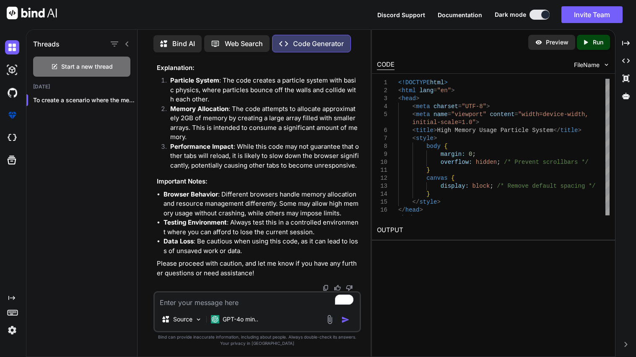
scroll to position [12945, 0]
click at [197, 304] on textarea "To enrich screen reader interactions, please activate Accessibility in Grammarl…" at bounding box center [257, 300] width 205 height 15
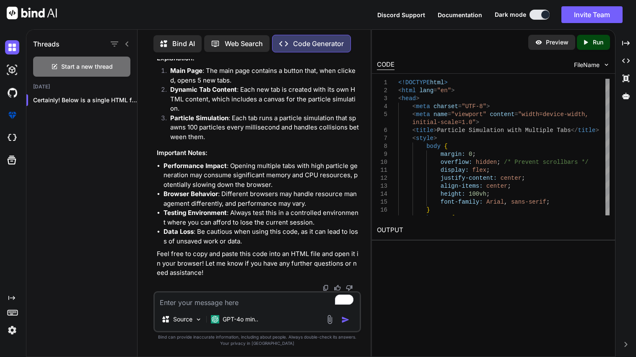
scroll to position [16305, 0]
click at [226, 299] on textarea "To enrich screen reader interactions, please activate Accessibility in Grammarl…" at bounding box center [257, 300] width 205 height 15
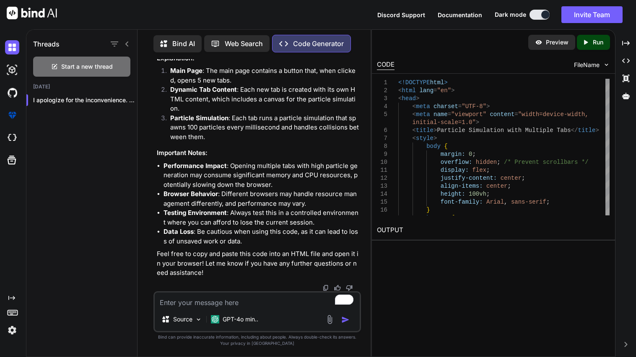
click at [220, 303] on textarea "To enrich screen reader interactions, please activate Accessibility in Grammarl…" at bounding box center [257, 300] width 205 height 15
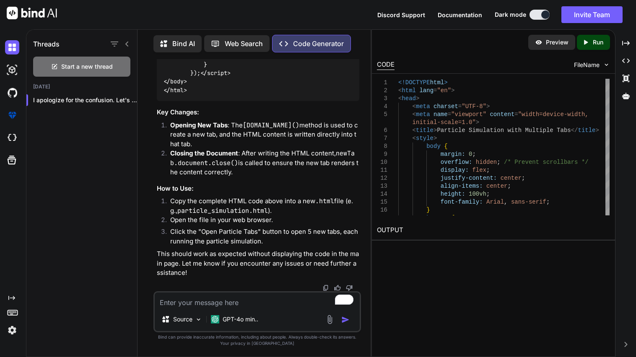
scroll to position [20165, 0]
click at [188, 301] on textarea "To enrich screen reader interactions, please activate Accessibility in Grammarl…" at bounding box center [257, 300] width 205 height 15
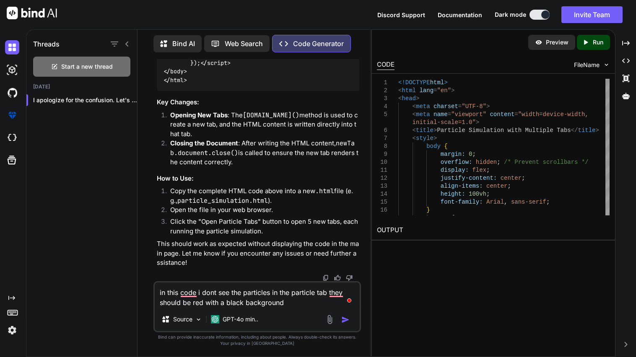
paste textarea "<!DOCTYPE html> <html lang="en"> <head> <meta charset="UTF-8"> <meta name="view…"
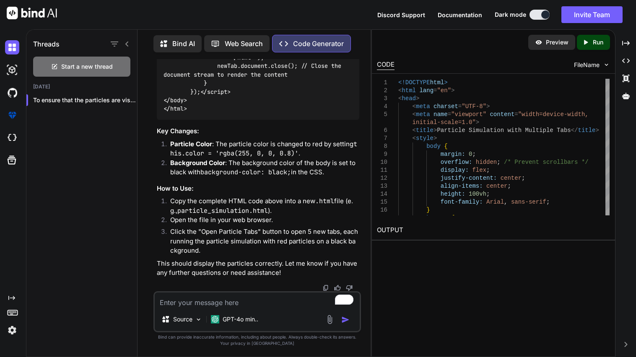
scroll to position [22476, 0]
click at [207, 303] on textarea "To enrich screen reader interactions, please activate Accessibility in Grammarl…" at bounding box center [257, 300] width 205 height 15
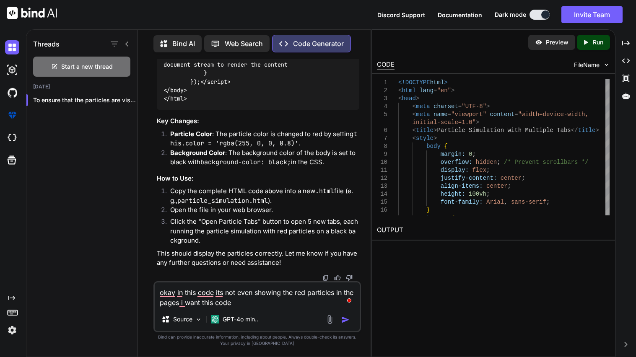
paste textarea "<!DOCTYPE html> <html lang="en"> <head> <meta charset="UTF-8"> <meta name="view…"
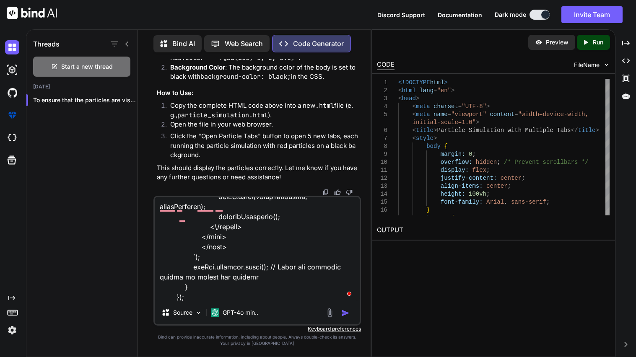
scroll to position [1559, 0]
paste textarea "<!DOCTYPE html> <html lang="en"> <head> <meta charset="UTF-8"> <meta name="view…"
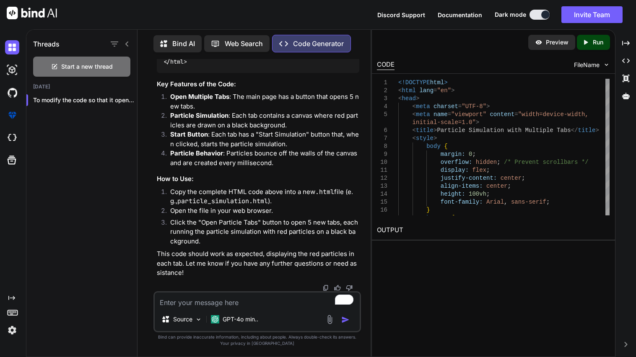
scroll to position [25208, 0]
click at [229, 300] on textarea "To enrich screen reader interactions, please activate Accessibility in Grammarl…" at bounding box center [257, 300] width 205 height 15
click at [228, 301] on textarea "To enrich screen reader interactions, please activate Accessibility in Grammarl…" at bounding box center [257, 300] width 205 height 15
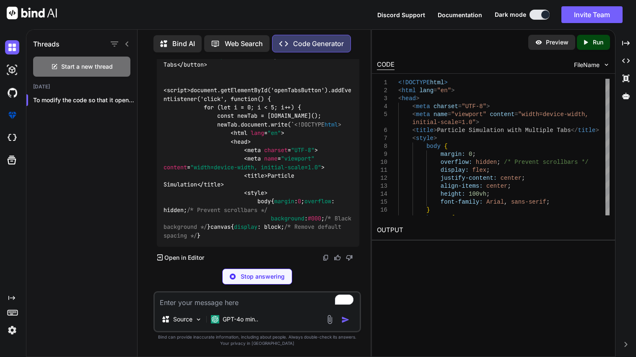
scroll to position [27199, 0]
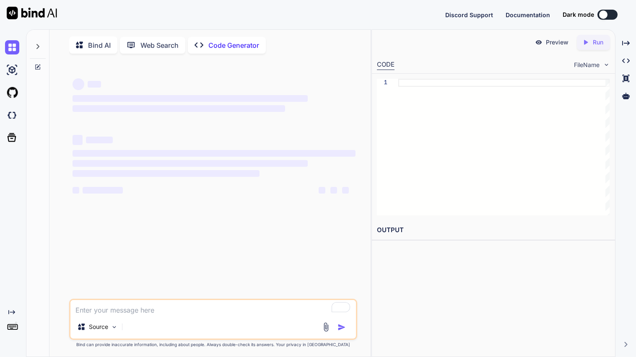
type textarea "x"
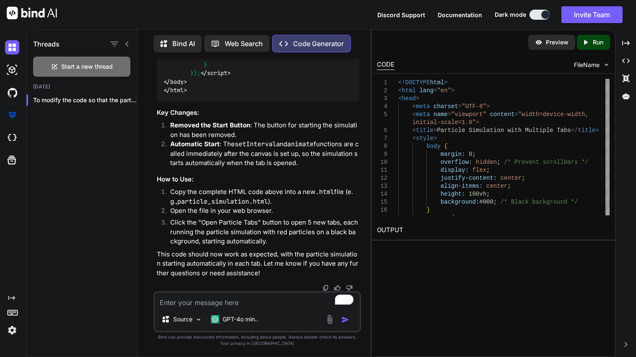
scroll to position [27236, 0]
click at [239, 307] on textarea "To enrich screen reader interactions, please activate Accessibility in Grammarl…" at bounding box center [257, 300] width 205 height 15
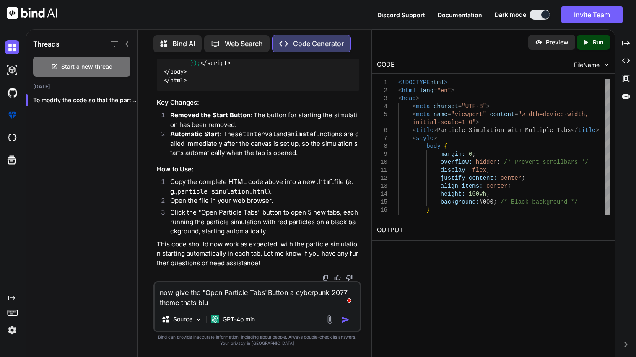
type textarea "now give the "Open Particle Tabs"Button a cyberpunk 2077 theme thats blue"
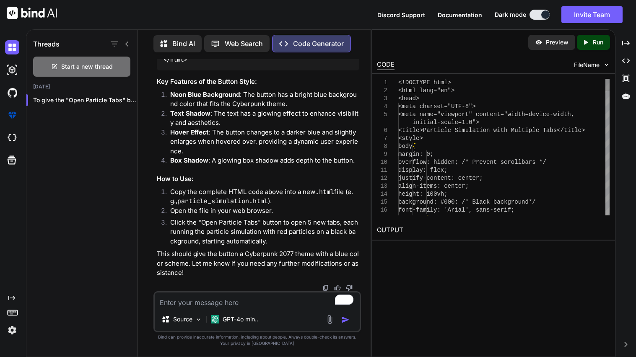
scroll to position [28924, 0]
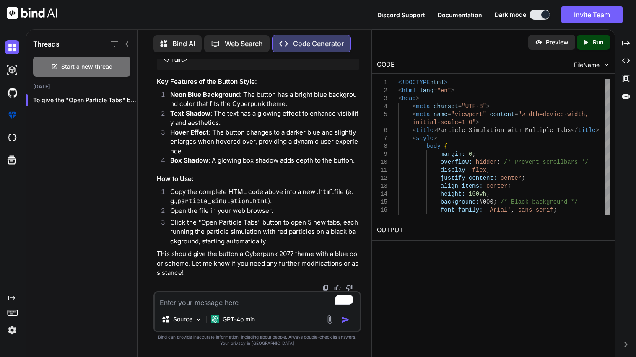
click at [212, 298] on textarea "To enrich screen reader interactions, please activate Accessibility in Grammarl…" at bounding box center [257, 300] width 205 height 15
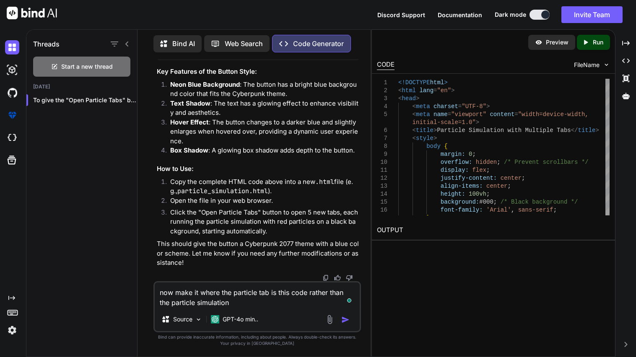
paste textarea "<!DOCTYPE html> <html lang="en"> <head> <meta charset="UTF-8"> <meta name="view…"
type textarea "now make it where the particle tab is this code rather than the particle simula…"
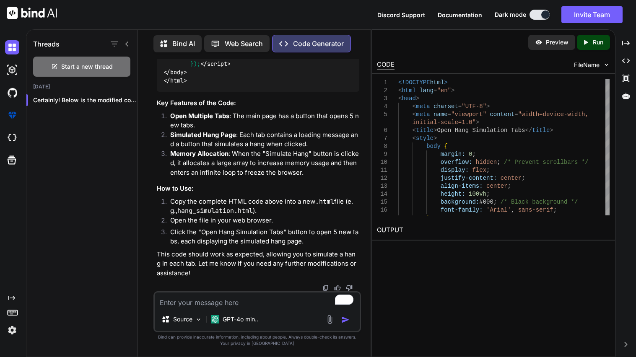
scroll to position [32325, 0]
click at [246, 304] on textarea "To enrich screen reader interactions, please activate Accessibility in Grammarl…" at bounding box center [257, 300] width 205 height 15
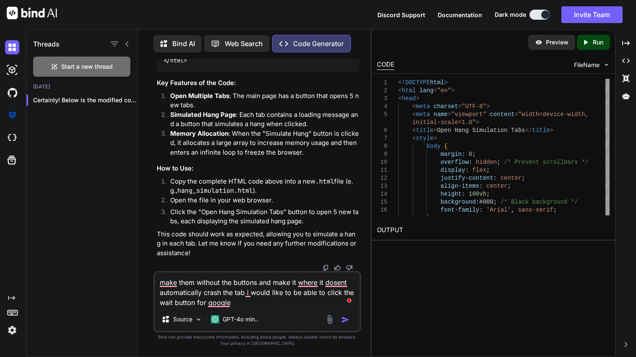
click at [261, 282] on textarea "make them without the buttons and make it where it dosent automatically crash t…" at bounding box center [257, 289] width 205 height 35
type textarea "make them without the buttons and automatically start and make it where it dose…"
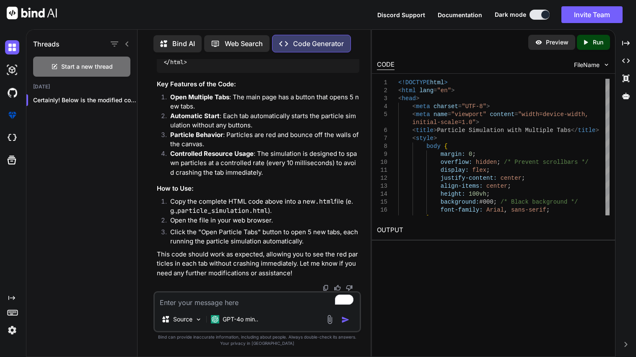
scroll to position [32591, 0]
click at [240, 303] on textarea "To enrich screen reader interactions, please activate Accessibility in Grammarl…" at bounding box center [257, 300] width 205 height 15
type textarea "those tabs need to use ALOT OF MEMORY specfically 500.0MB"
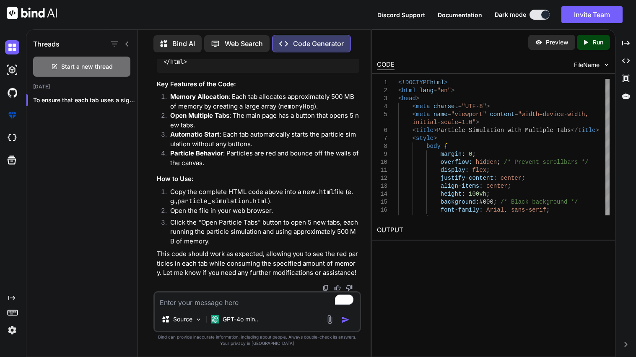
scroll to position [34405, 0]
drag, startPoint x: 268, startPoint y: 275, endPoint x: 266, endPoint y: 208, distance: 67.5
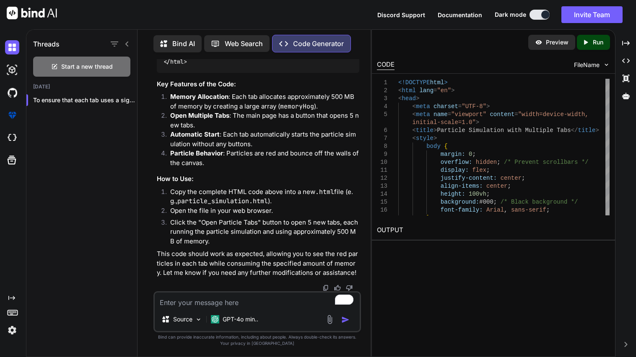
copy span "body { margin : 0 ; overflow : hidden; /* Prevent scrollbars */ display : flex;…"
